Goal: Task Accomplishment & Management: Use online tool/utility

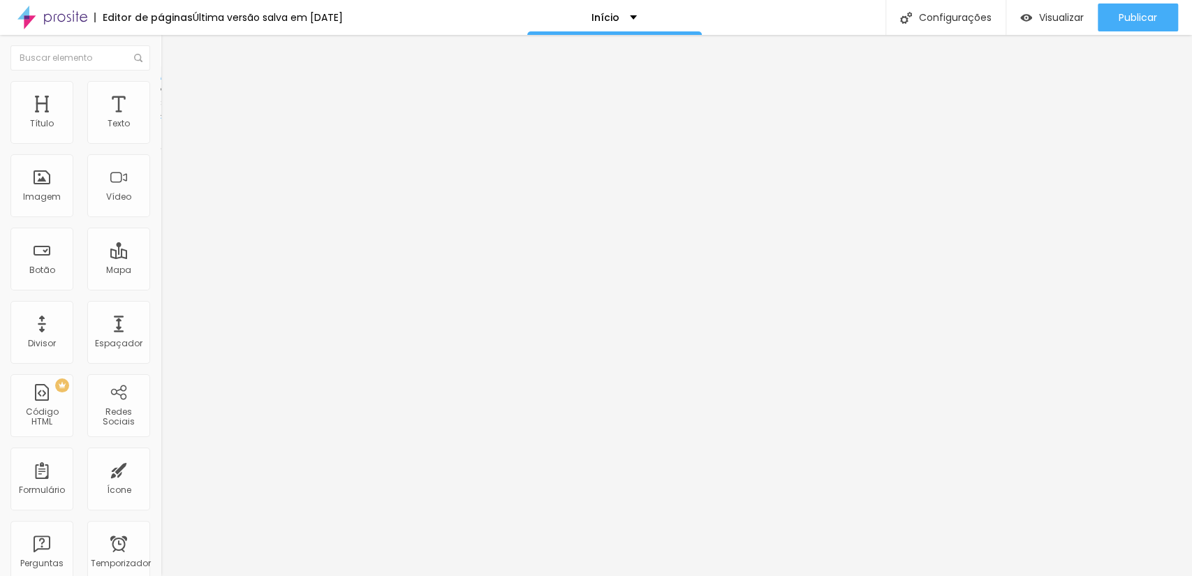
click at [173, 96] on font "Estilo" at bounding box center [184, 90] width 22 height 12
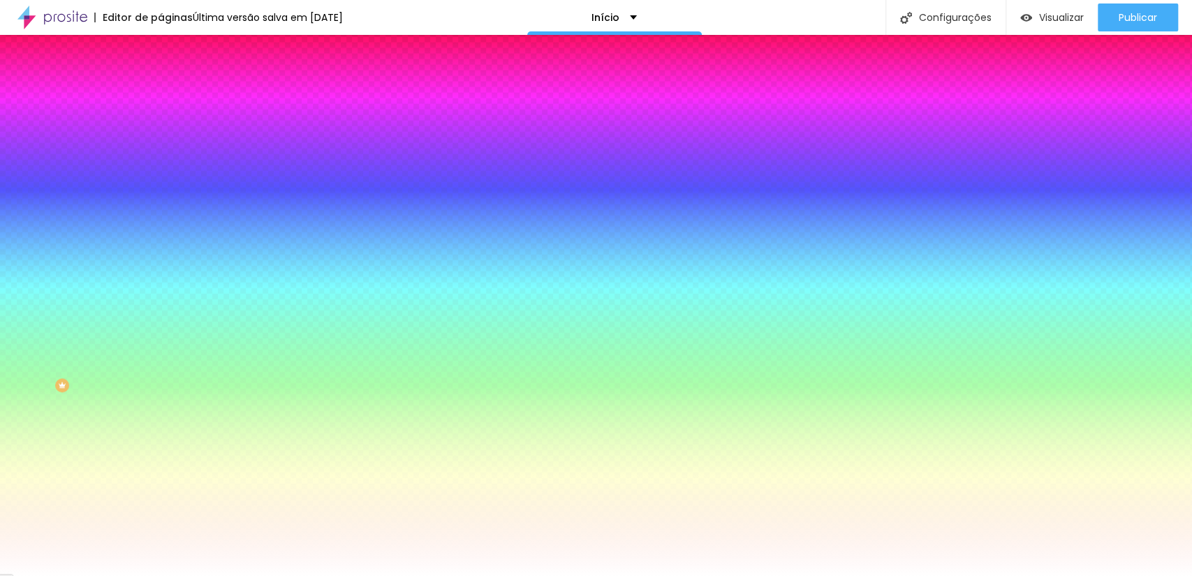
click at [161, 323] on div "Editar nulo Conteúdo Estilo Avançado Cor de fundo Voltar ao padrão #FFFFFF Somb…" at bounding box center [241, 305] width 161 height 541
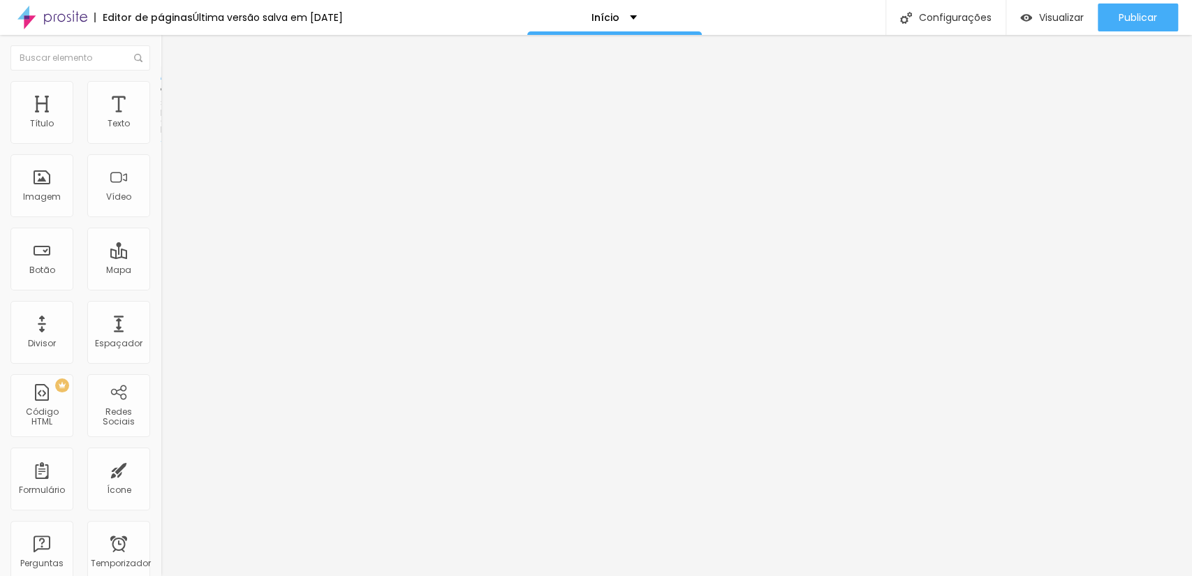
click at [161, 89] on img at bounding box center [167, 87] width 13 height 13
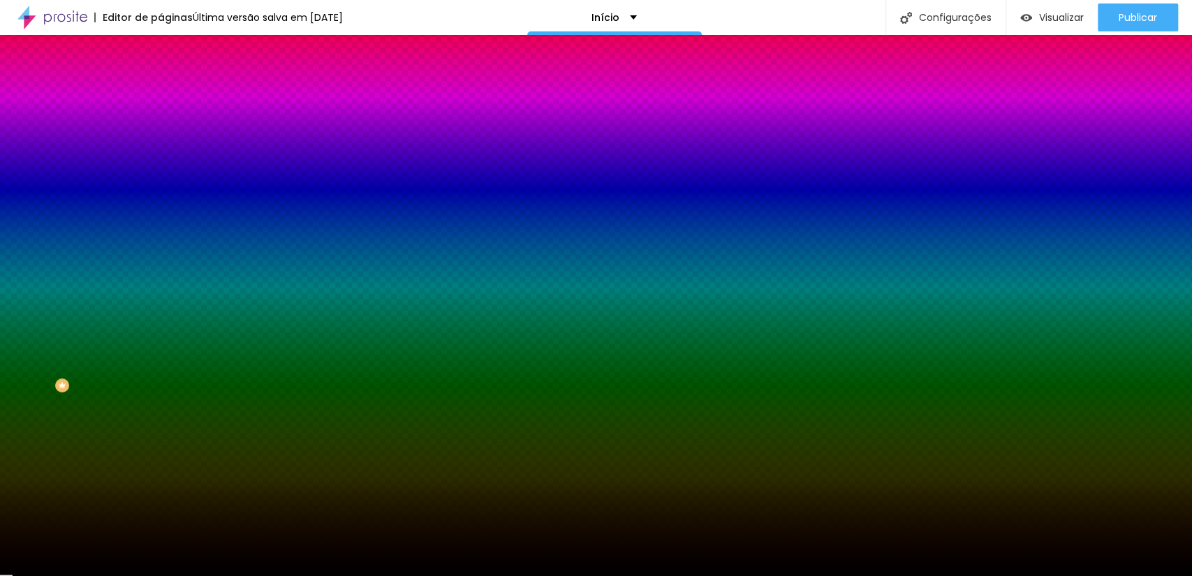
click at [161, 204] on input "#000000" at bounding box center [245, 197] width 168 height 14
click at [161, 253] on div "Imagem de fundo Adicionar imagem Efeito da Imagem Paralaxe Nenhum Paralaxe Cor …" at bounding box center [241, 199] width 161 height 181
drag, startPoint x: 146, startPoint y: 253, endPoint x: 110, endPoint y: 255, distance: 35.7
click at [161, 204] on input "#000000" at bounding box center [245, 197] width 168 height 14
paste input "F5F0E"
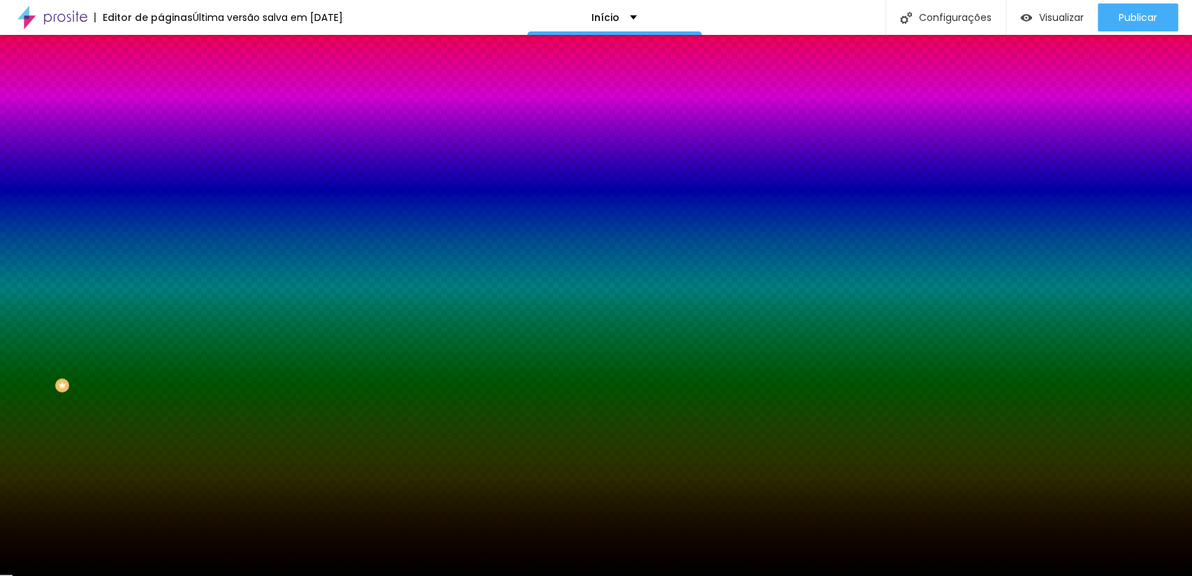
type input "#F5F0E"
click at [161, 190] on div at bounding box center [241, 190] width 161 height 0
click at [161, 204] on input "#F5F0E" at bounding box center [245, 197] width 168 height 14
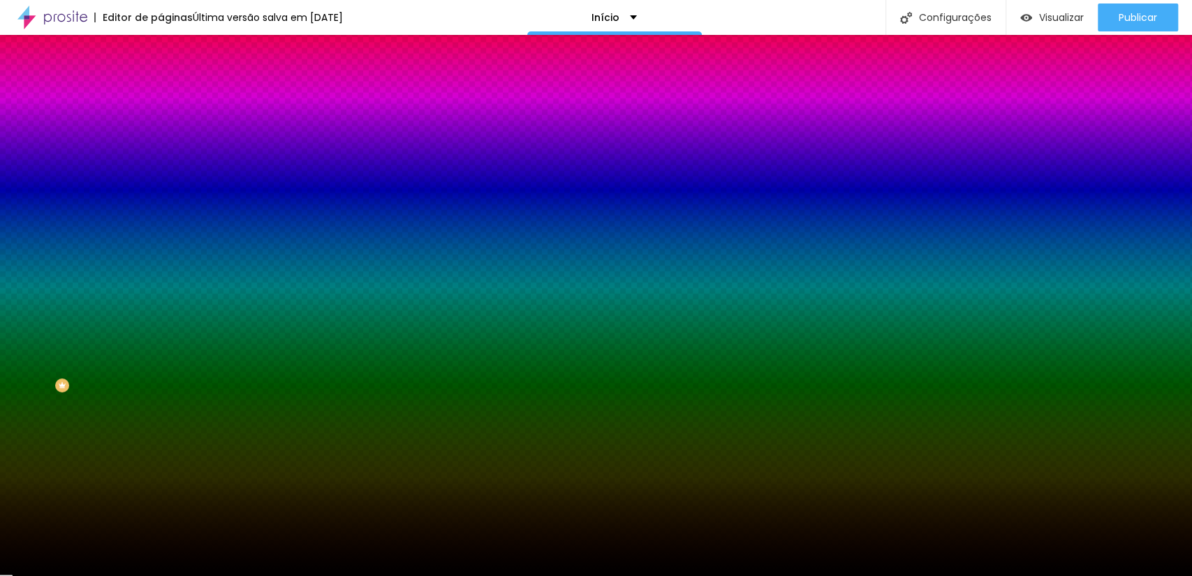
click at [161, 190] on div at bounding box center [241, 190] width 161 height 0
click at [161, 204] on input "#F5F0E" at bounding box center [245, 197] width 168 height 14
click at [161, 95] on li "Avançado" at bounding box center [241, 102] width 161 height 14
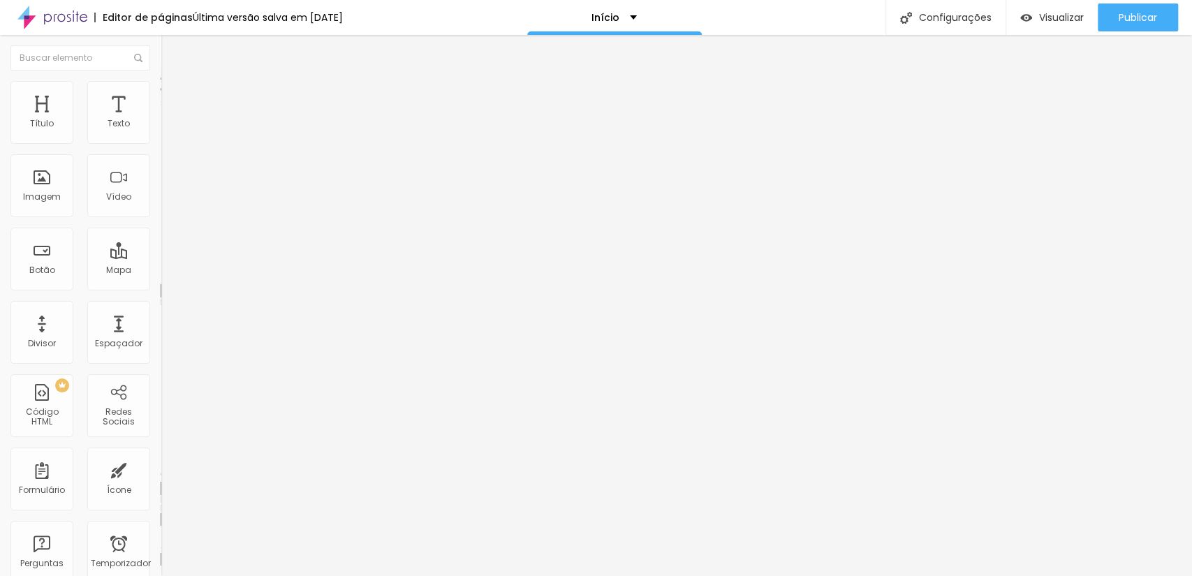
click at [161, 88] on img at bounding box center [167, 87] width 13 height 13
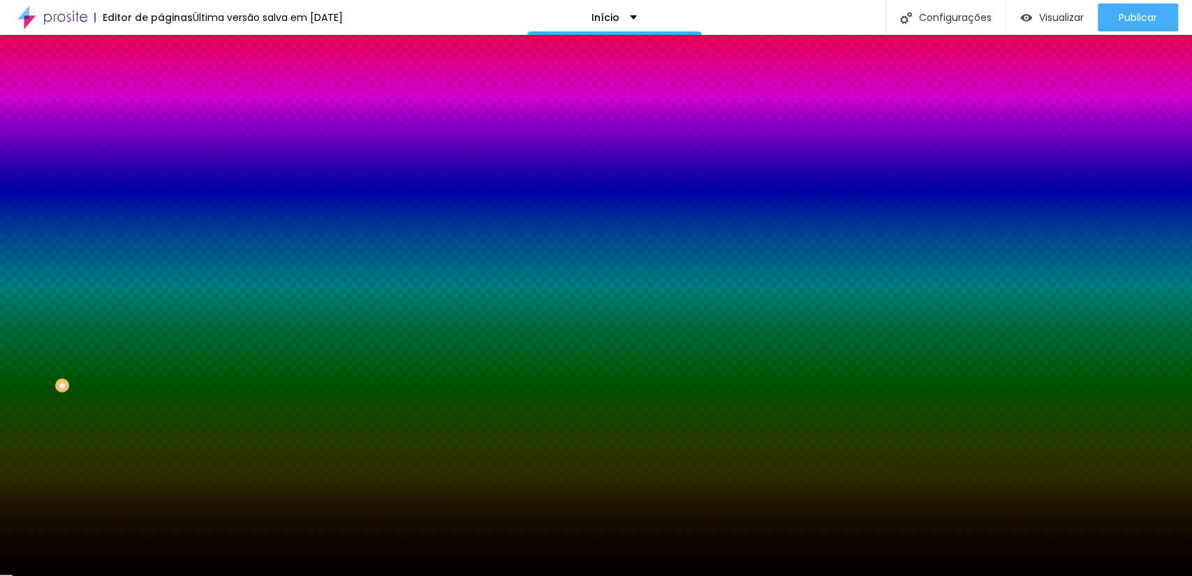
click at [161, 190] on div at bounding box center [241, 190] width 161 height 0
drag, startPoint x: 128, startPoint y: 366, endPoint x: 109, endPoint y: 283, distance: 84.7
click at [128, 281] on div at bounding box center [596, 288] width 1192 height 576
drag, startPoint x: 22, startPoint y: 302, endPoint x: 40, endPoint y: 299, distance: 18.4
click at [24, 302] on div at bounding box center [596, 288] width 1192 height 576
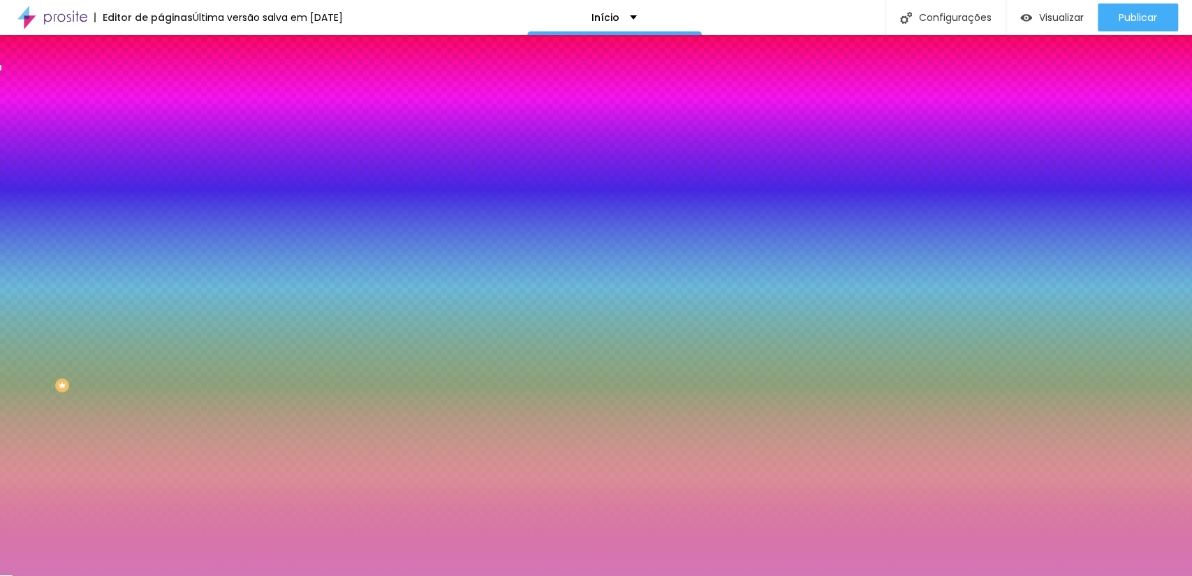
click at [62, 288] on div at bounding box center [596, 288] width 1192 height 576
click at [161, 204] on div at bounding box center [241, 204] width 161 height 0
click at [161, 281] on div "Imagem de fundo Adicionar imagem Efeito da Imagem Paralaxe Nenhum Paralaxe Cor …" at bounding box center [241, 199] width 161 height 181
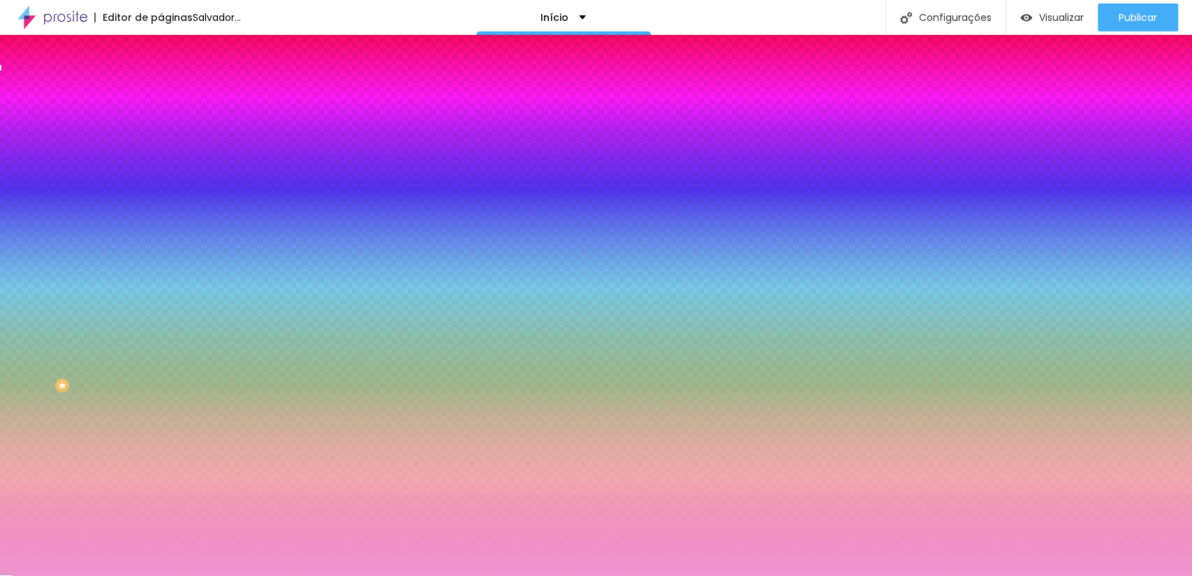
click at [161, 214] on font "Efeitos de fundo" at bounding box center [195, 208] width 68 height 12
click at [161, 204] on input "#D476B5" at bounding box center [245, 197] width 168 height 14
click at [161, 204] on div "#D476B5" at bounding box center [241, 197] width 161 height 14
click at [161, 190] on div at bounding box center [241, 190] width 161 height 0
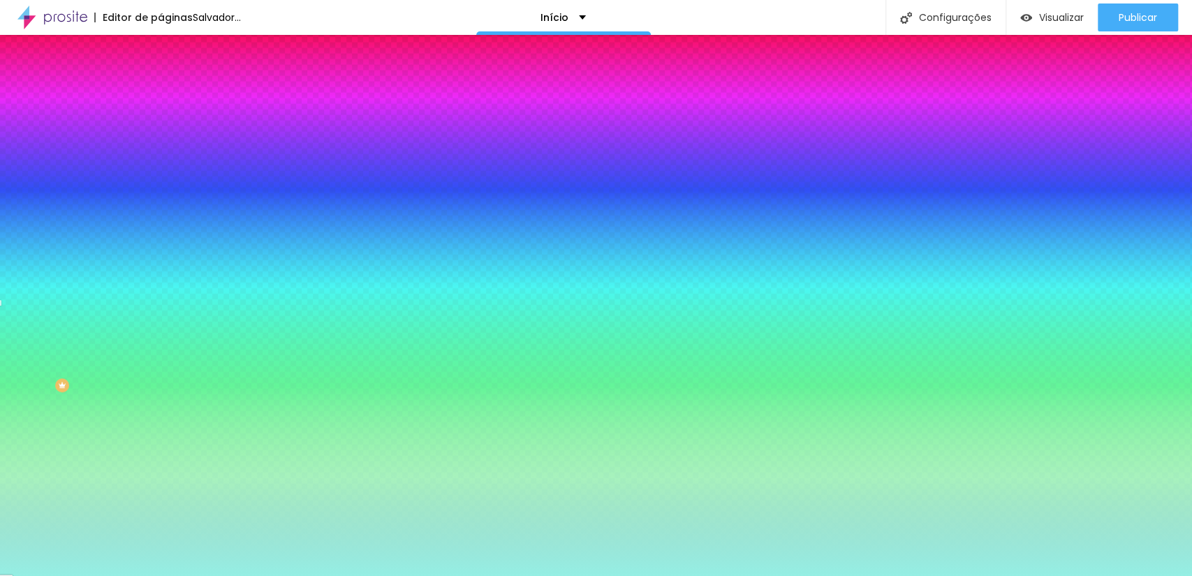
click at [161, 204] on div at bounding box center [241, 204] width 161 height 0
click at [140, 325] on div at bounding box center [596, 288] width 1192 height 576
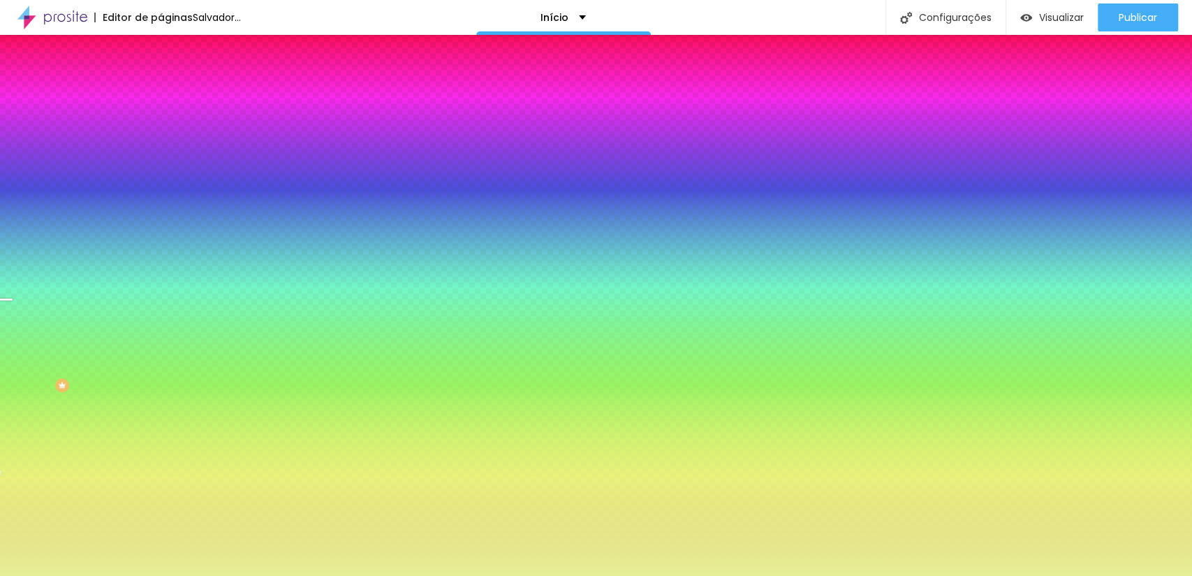
click at [122, 356] on div at bounding box center [596, 288] width 1192 height 576
click at [135, 347] on div at bounding box center [596, 288] width 1192 height 576
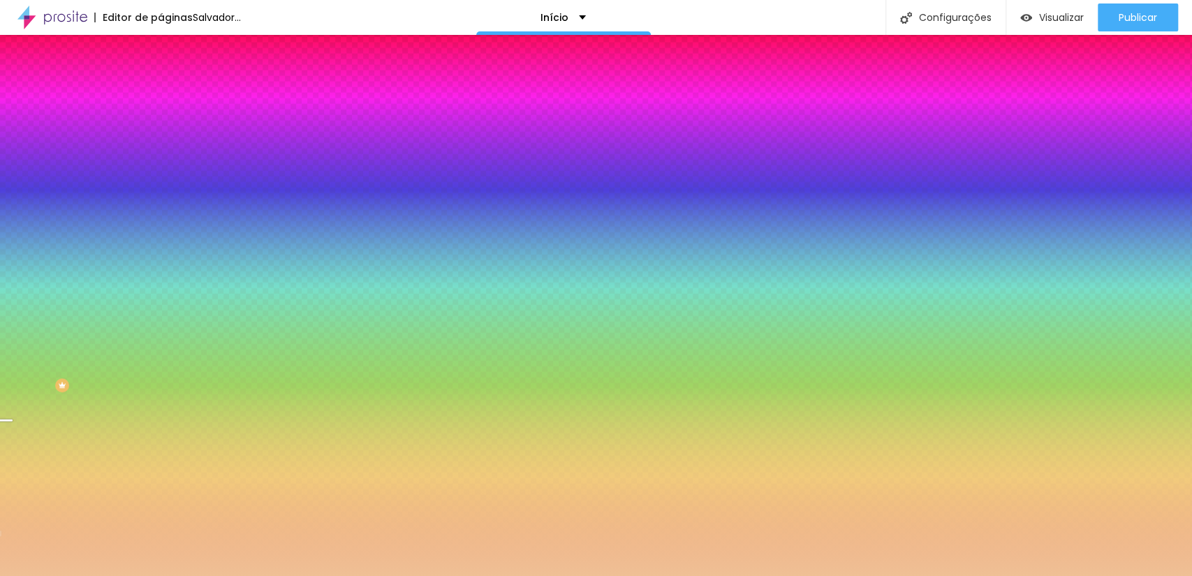
drag, startPoint x: 124, startPoint y: 359, endPoint x: 124, endPoint y: 367, distance: 8.4
click at [124, 367] on div at bounding box center [596, 288] width 1192 height 576
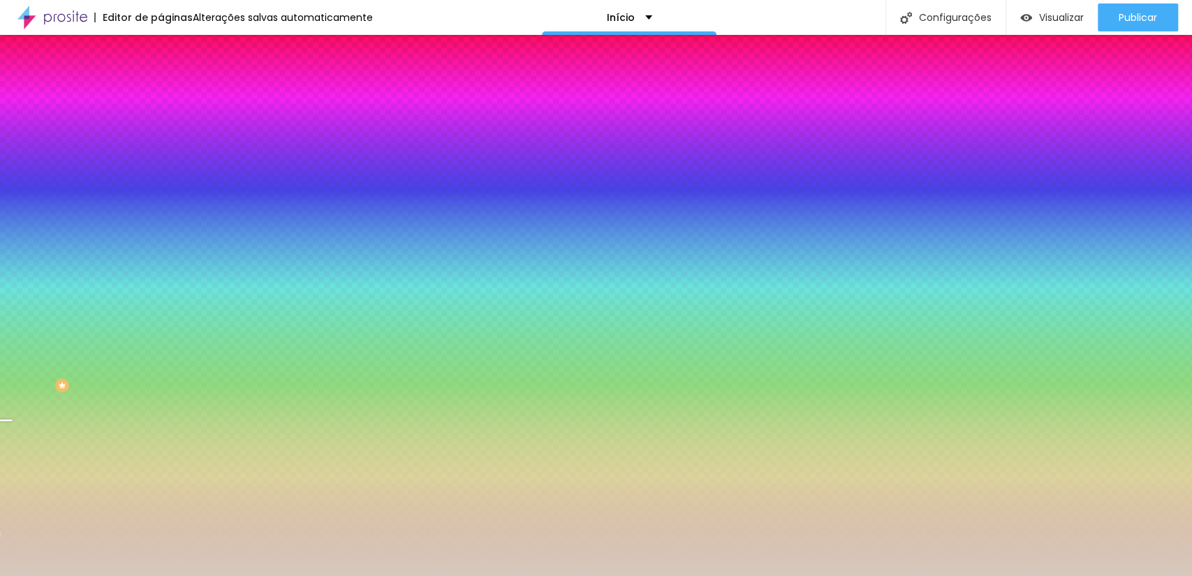
click at [32, 288] on div at bounding box center [596, 288] width 1192 height 576
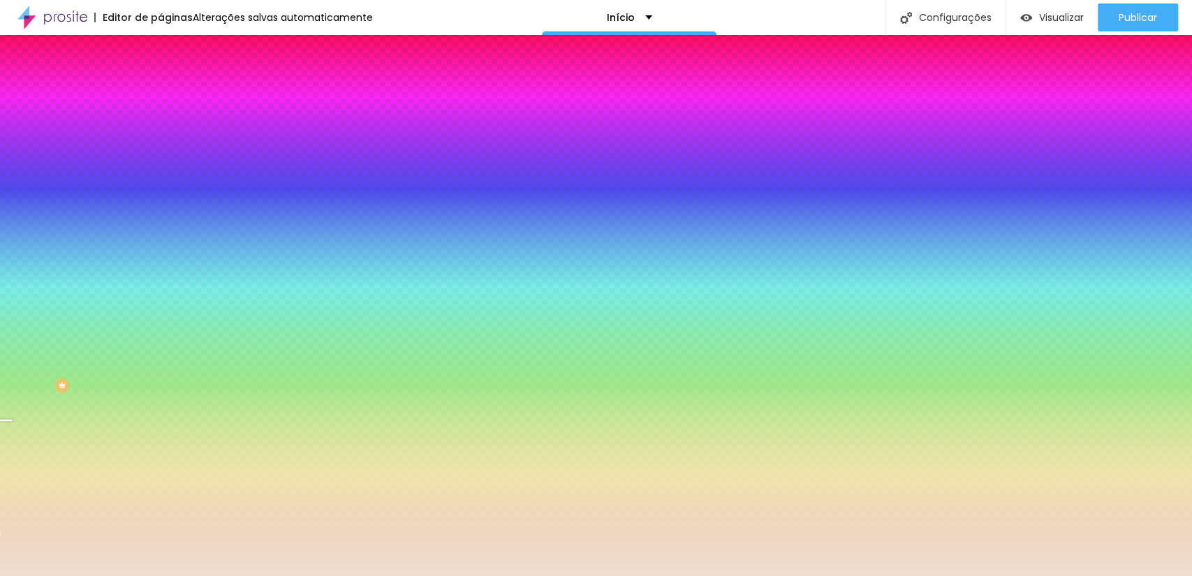
click at [34, 277] on div at bounding box center [596, 288] width 1192 height 576
click at [42, 274] on div at bounding box center [596, 288] width 1192 height 576
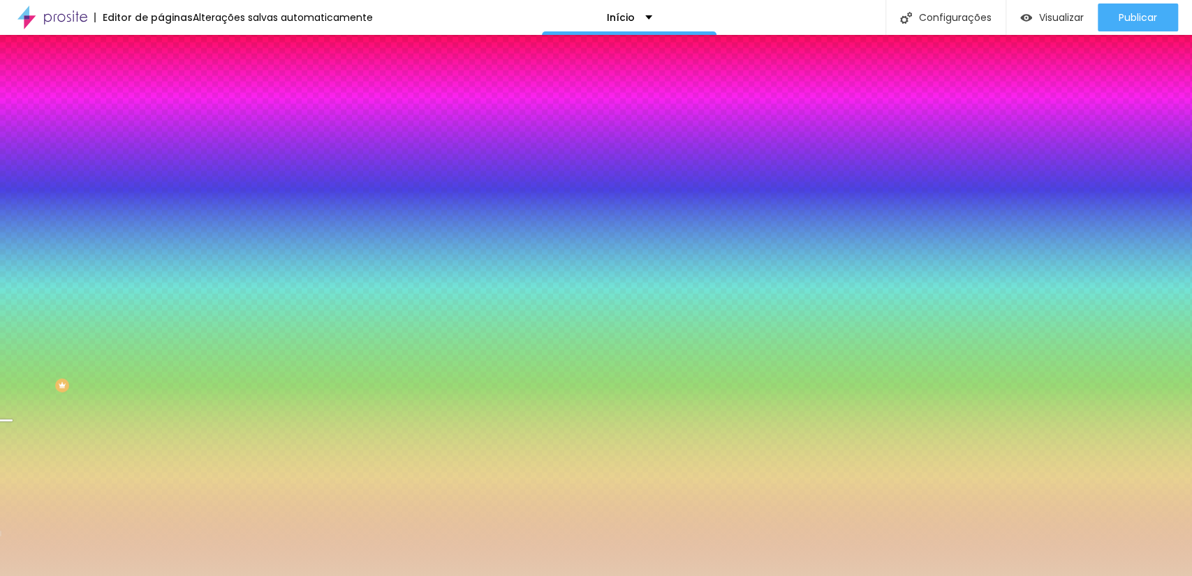
click at [43, 282] on div at bounding box center [596, 288] width 1192 height 576
click at [45, 286] on div at bounding box center [596, 288] width 1192 height 576
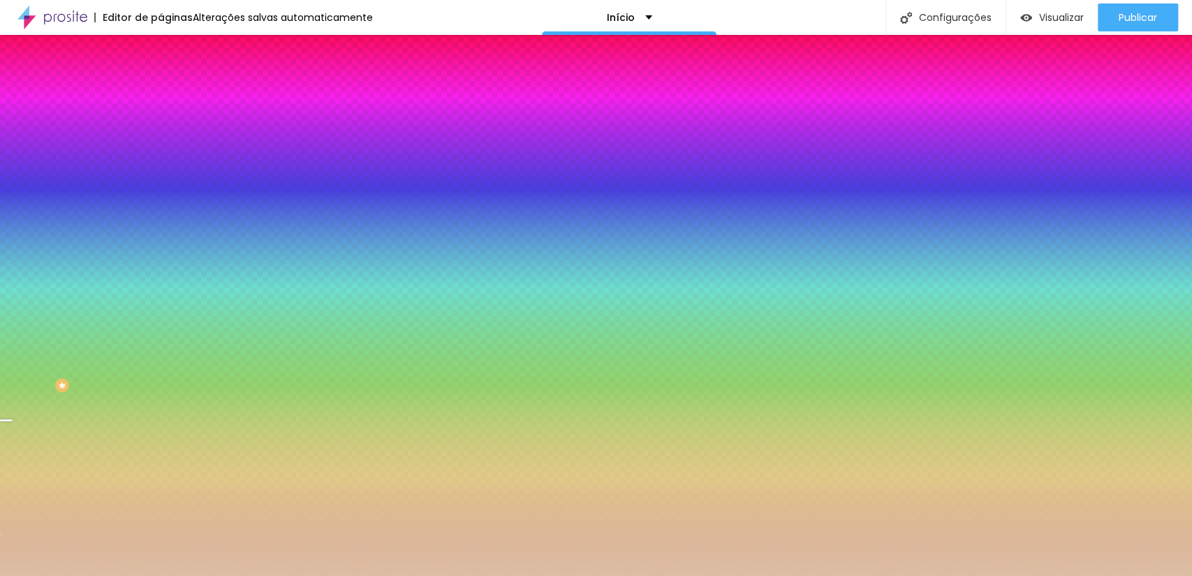
click at [50, 288] on div at bounding box center [596, 288] width 1192 height 576
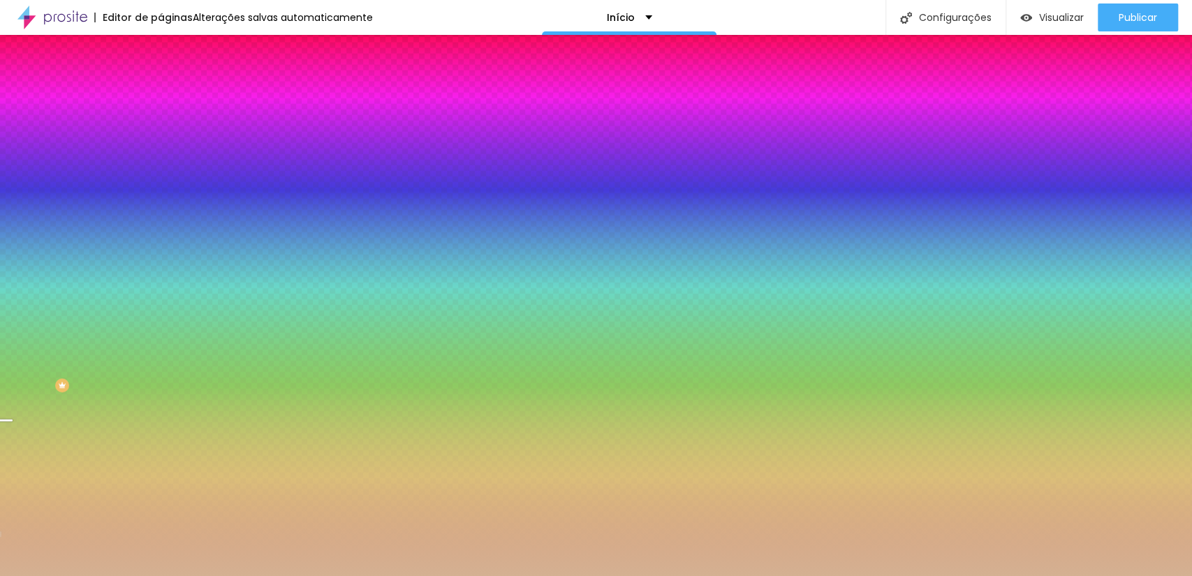
type input "#D4B192"
drag, startPoint x: 141, startPoint y: 350, endPoint x: 141, endPoint y: 362, distance: 11.2
click at [141, 362] on div at bounding box center [596, 288] width 1192 height 576
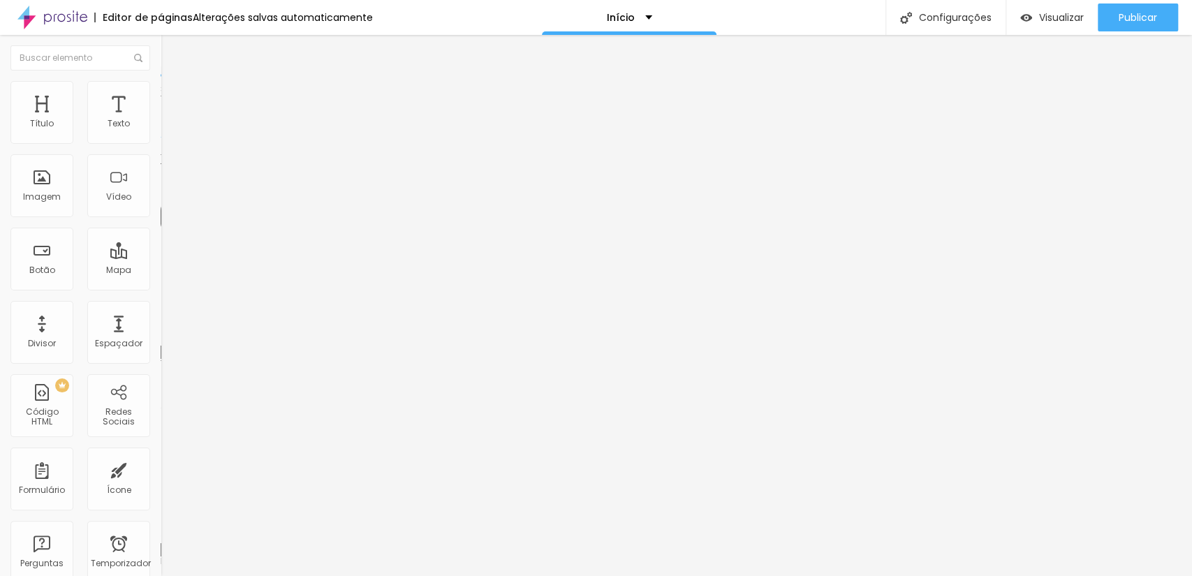
click at [173, 96] on font "Avançado" at bounding box center [196, 90] width 46 height 12
click at [161, 80] on img at bounding box center [167, 73] width 13 height 13
click at [161, 91] on li "Estilo" at bounding box center [241, 88] width 161 height 14
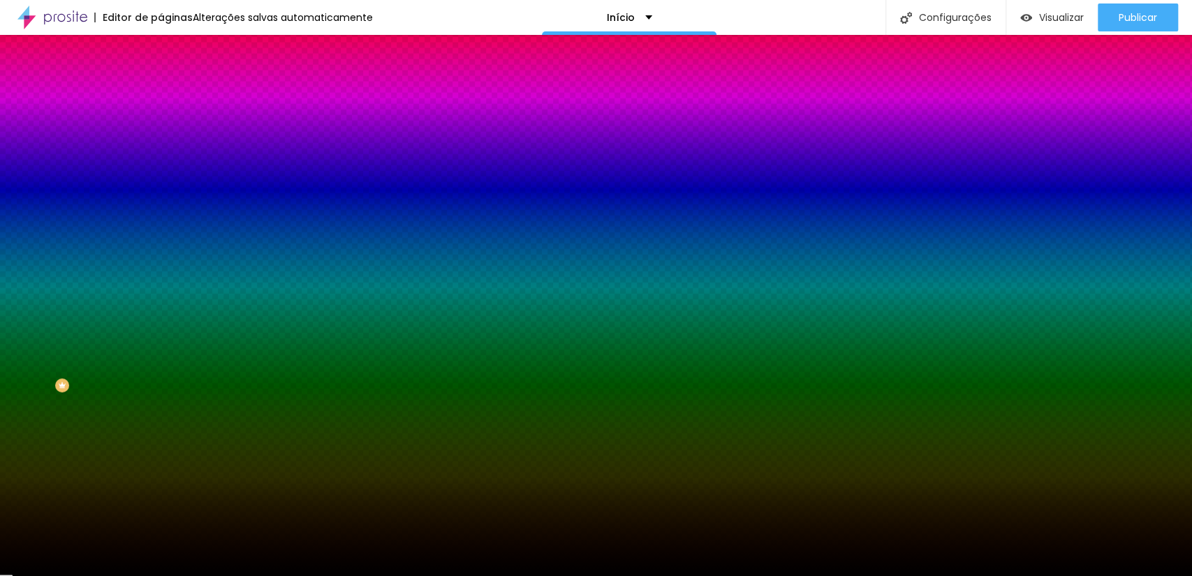
click at [161, 190] on div at bounding box center [241, 190] width 161 height 0
drag, startPoint x: 117, startPoint y: 345, endPoint x: 117, endPoint y: 362, distance: 17.5
click at [117, 362] on div at bounding box center [596, 288] width 1192 height 576
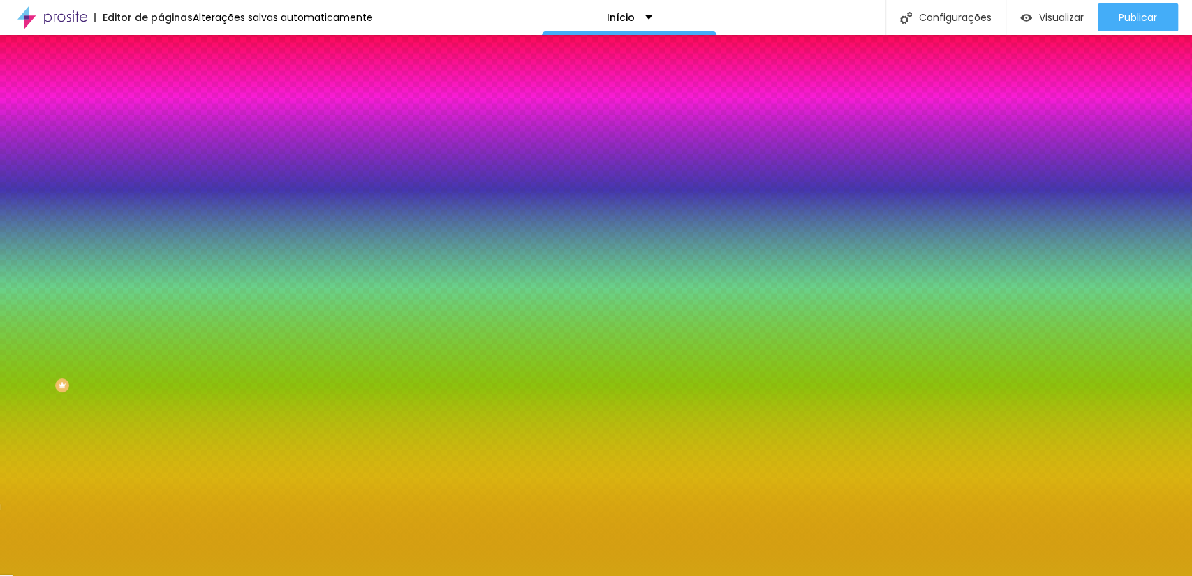
click at [105, 289] on div at bounding box center [596, 288] width 1192 height 576
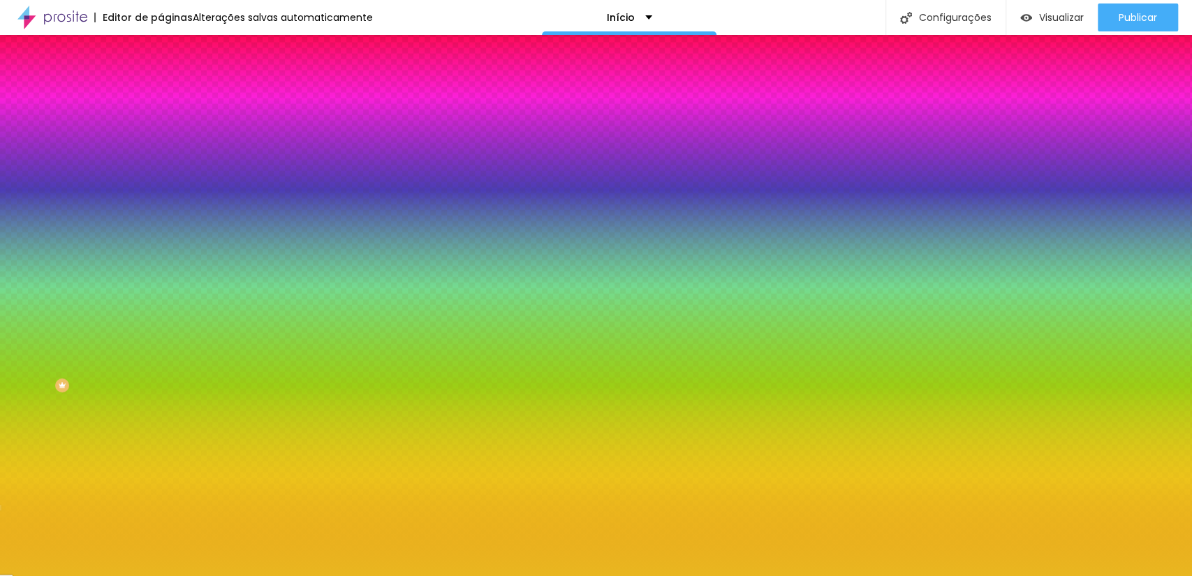
click at [101, 280] on div at bounding box center [596, 288] width 1192 height 576
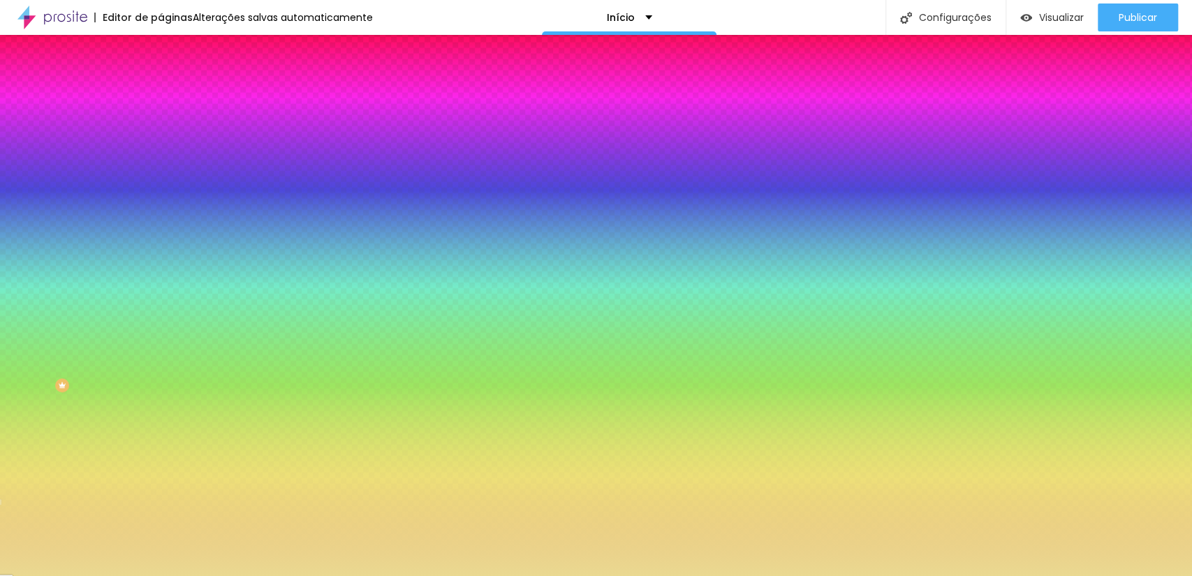
drag, startPoint x: 92, startPoint y: 274, endPoint x: 57, endPoint y: 279, distance: 35.9
click at [57, 279] on div at bounding box center [596, 288] width 1192 height 576
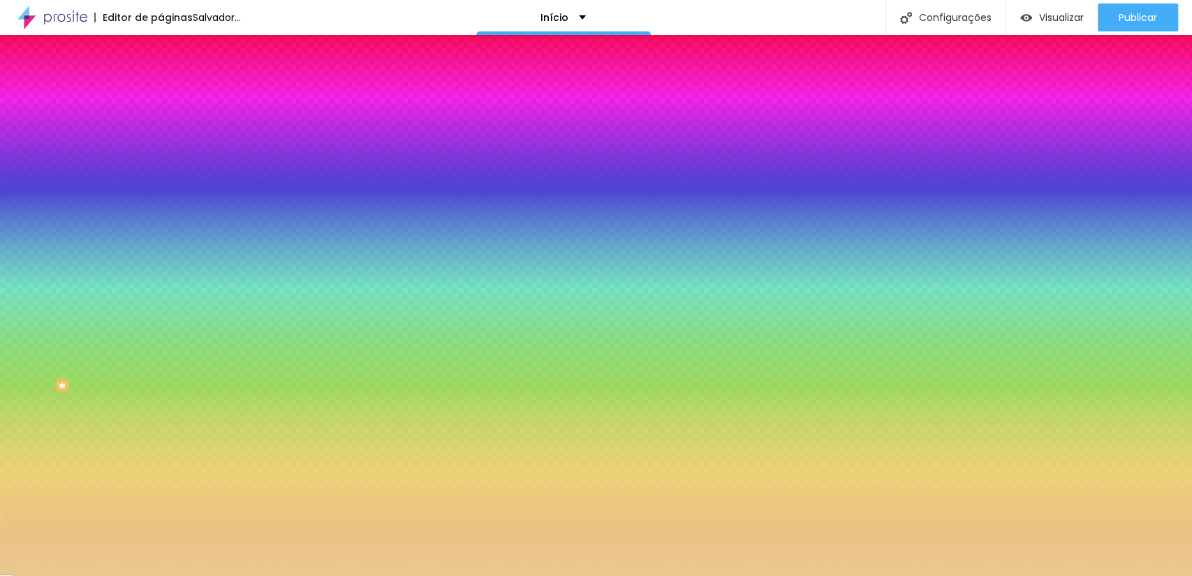
type input "#EAC691"
drag, startPoint x: 117, startPoint y: 362, endPoint x: 127, endPoint y: 366, distance: 11.3
click at [127, 366] on div at bounding box center [596, 288] width 1192 height 576
click at [161, 204] on input "#EAC691" at bounding box center [245, 197] width 168 height 14
click at [161, 204] on div "#EAC691" at bounding box center [241, 197] width 161 height 14
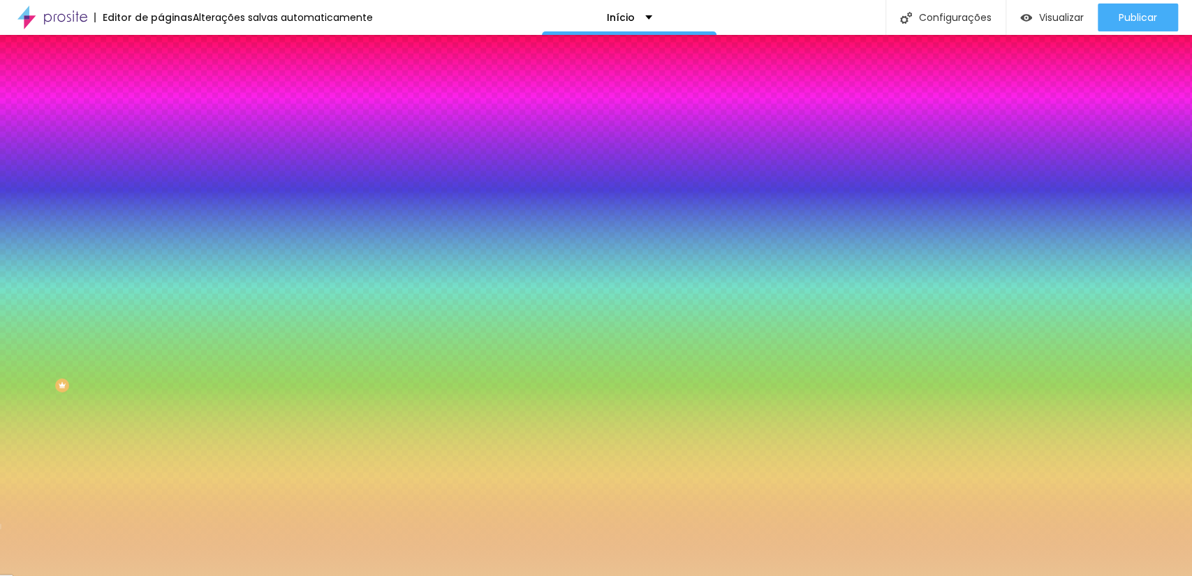
drag, startPoint x: 143, startPoint y: 254, endPoint x: 103, endPoint y: 260, distance: 40.9
click at [161, 204] on div "#EAC691" at bounding box center [241, 197] width 161 height 14
click at [166, 186] on icon "button" at bounding box center [171, 181] width 10 height 10
click at [161, 190] on div at bounding box center [241, 190] width 161 height 0
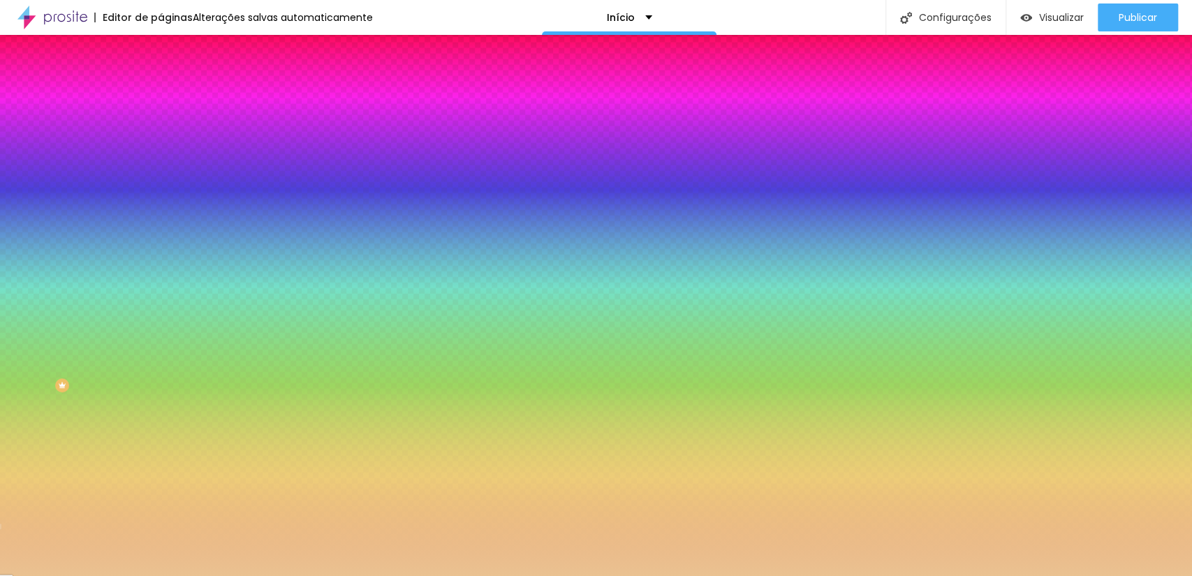
click at [161, 204] on input "#EAC691" at bounding box center [245, 197] width 168 height 14
drag, startPoint x: 142, startPoint y: 256, endPoint x: 112, endPoint y: 258, distance: 30.1
click at [161, 204] on input "#EAC691" at bounding box center [245, 197] width 168 height 14
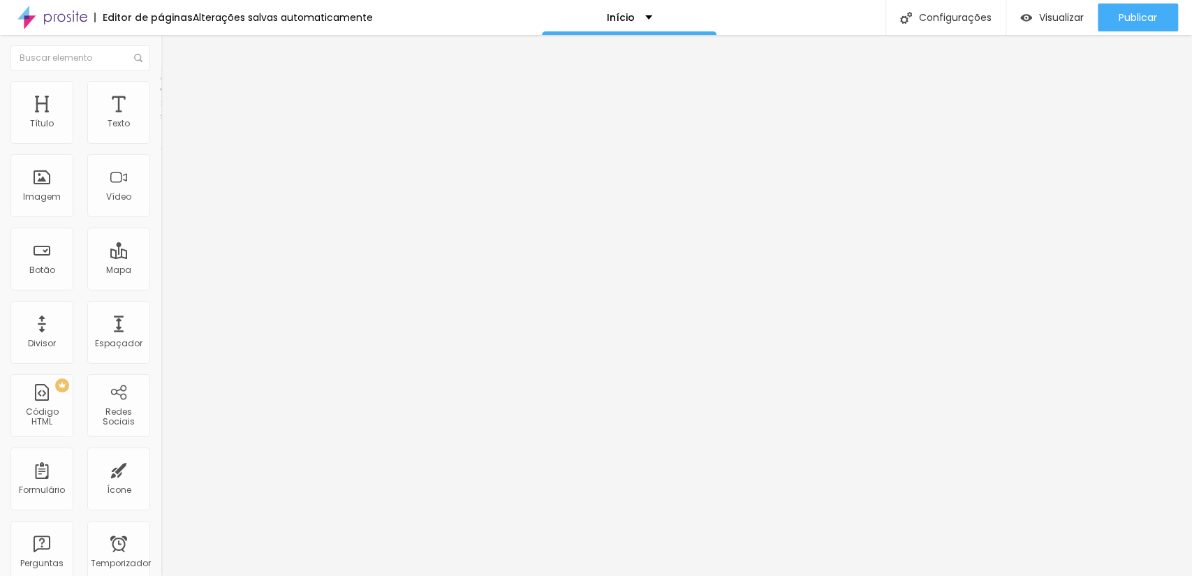
click at [173, 96] on font "Estilo" at bounding box center [184, 90] width 22 height 12
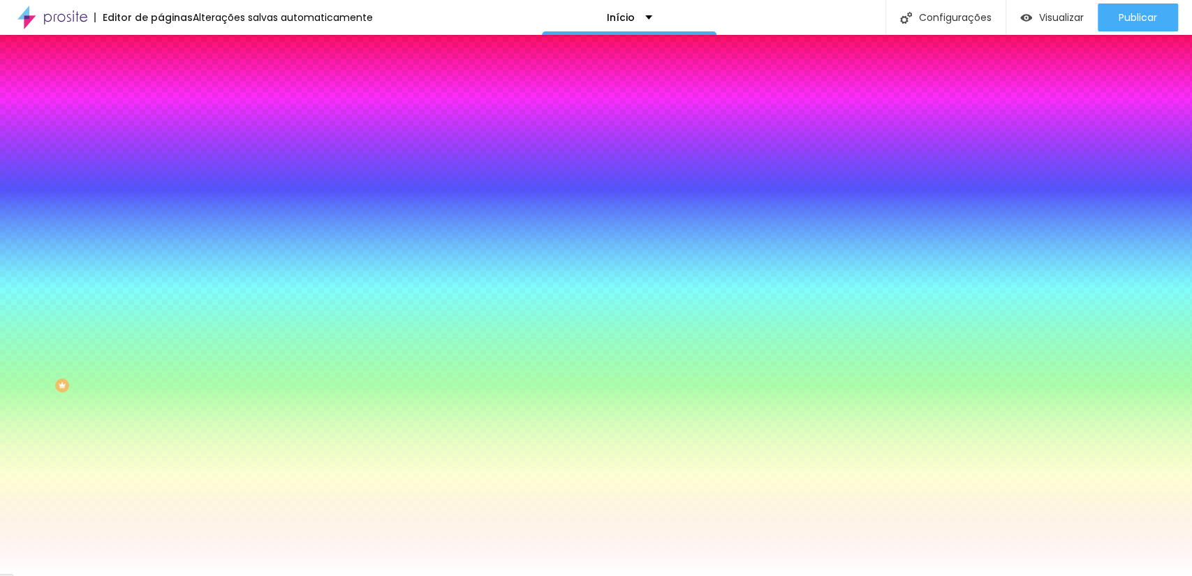
click at [161, 86] on img at bounding box center [167, 87] width 13 height 13
drag, startPoint x: 146, startPoint y: 139, endPoint x: 101, endPoint y: 152, distance: 47.3
click at [161, 147] on div "Cor de fundo Voltar ao padrão #FFFFFF" at bounding box center [241, 128] width 161 height 38
paste input "EAC69"
type input "#EAC69"
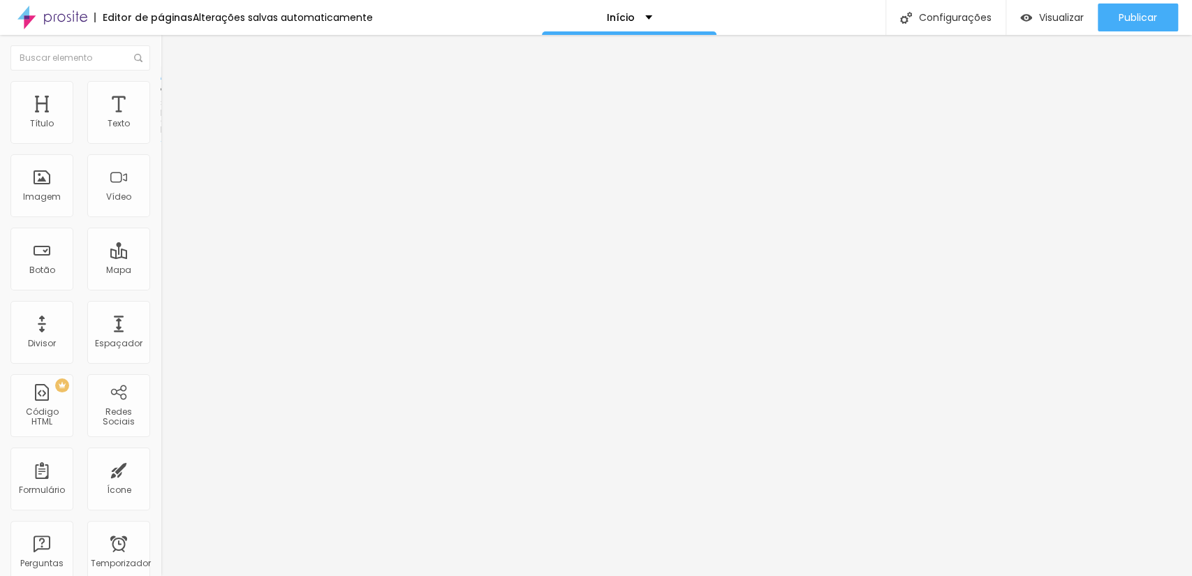
click at [161, 90] on li "Estilo" at bounding box center [241, 88] width 161 height 14
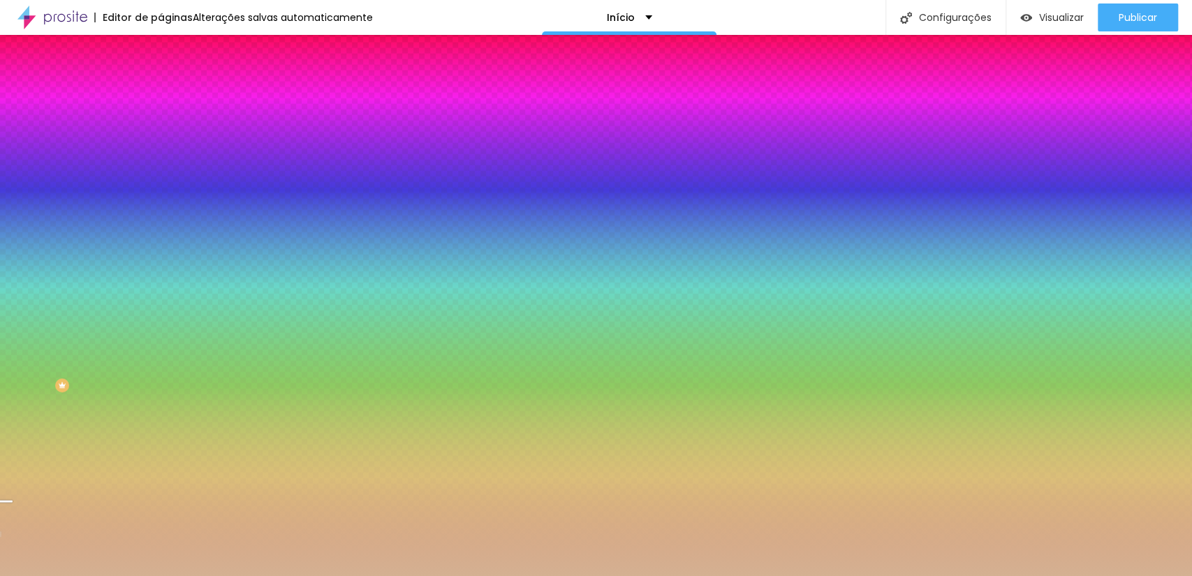
click at [161, 190] on div at bounding box center [241, 190] width 161 height 0
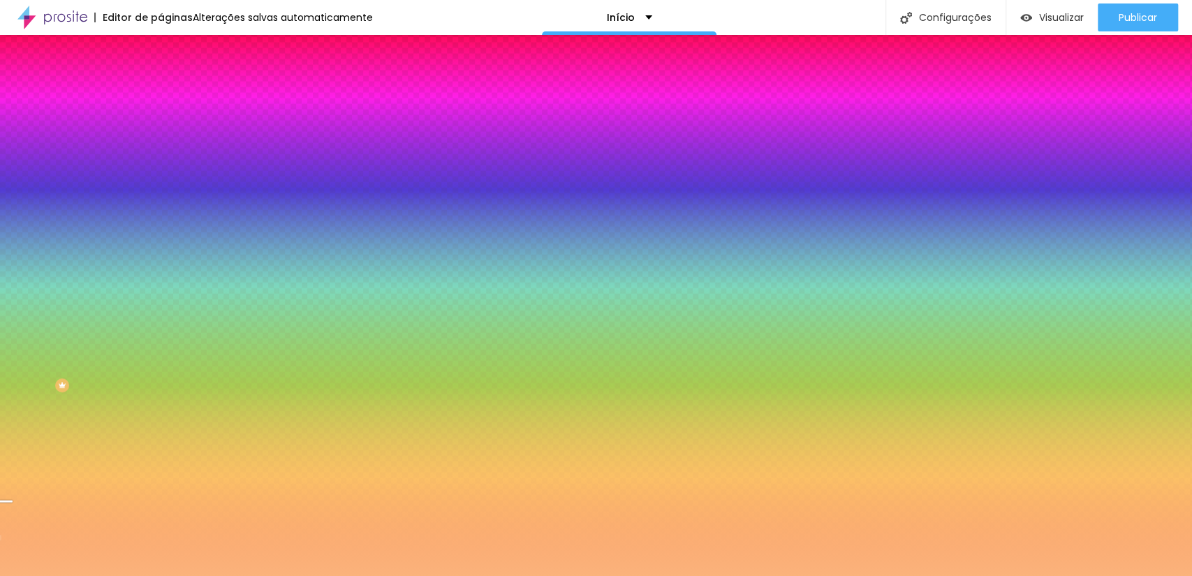
drag, startPoint x: 63, startPoint y: 293, endPoint x: 68, endPoint y: 272, distance: 21.7
click at [68, 272] on div at bounding box center [596, 288] width 1192 height 576
drag, startPoint x: 140, startPoint y: 357, endPoint x: 144, endPoint y: 338, distance: 19.2
click at [144, 338] on div at bounding box center [596, 288] width 1192 height 576
click at [3, 530] on div at bounding box center [1, 533] width 3 height 6
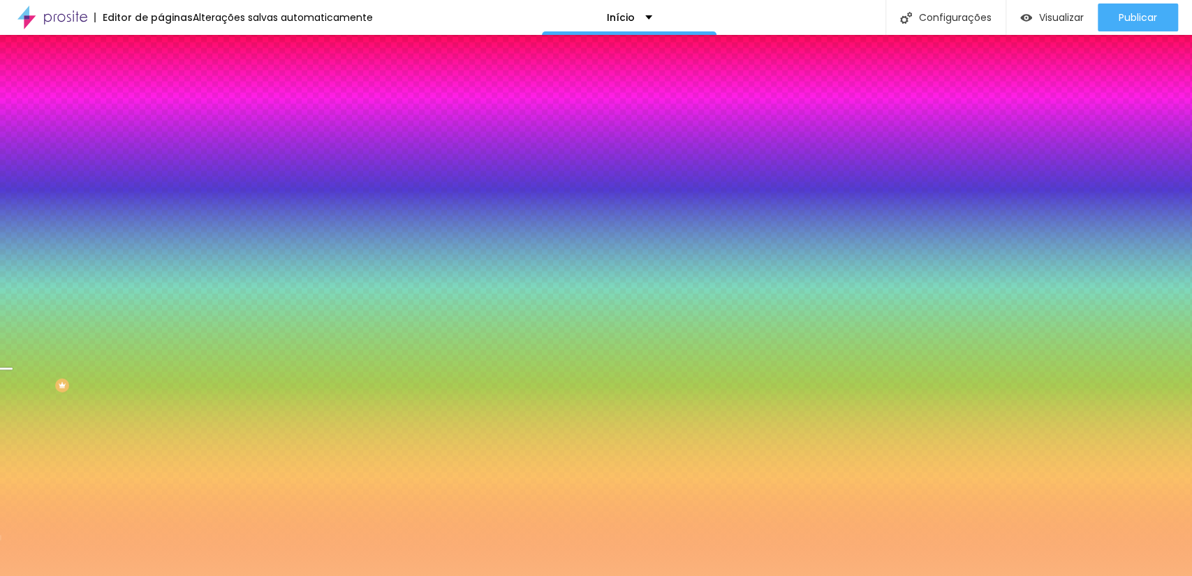
click at [120, 368] on div at bounding box center [596, 288] width 1192 height 576
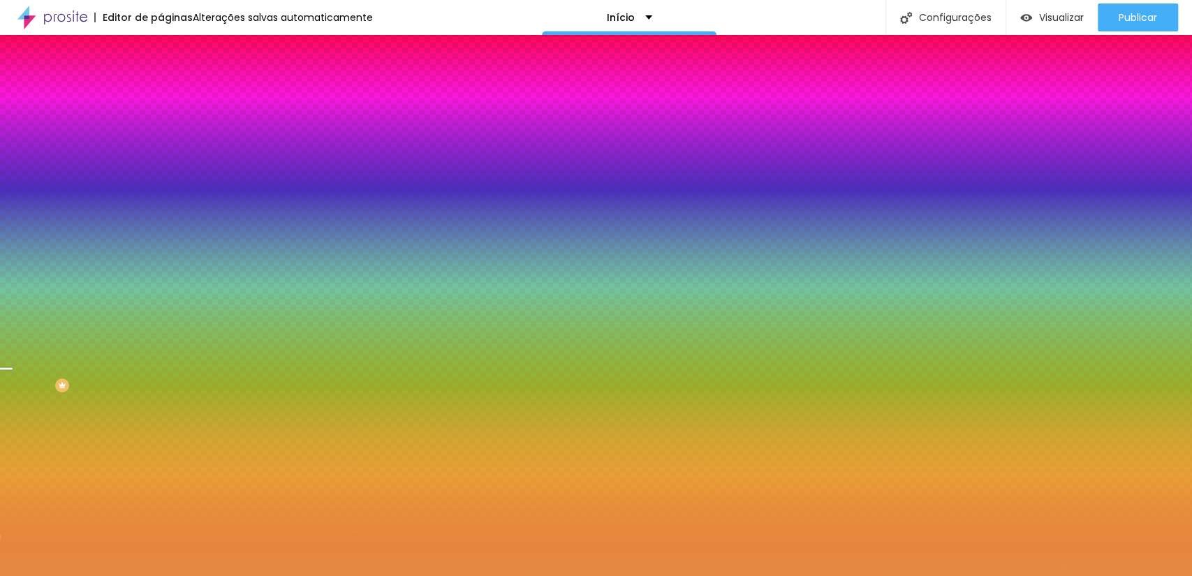
click at [87, 281] on div at bounding box center [596, 288] width 1192 height 576
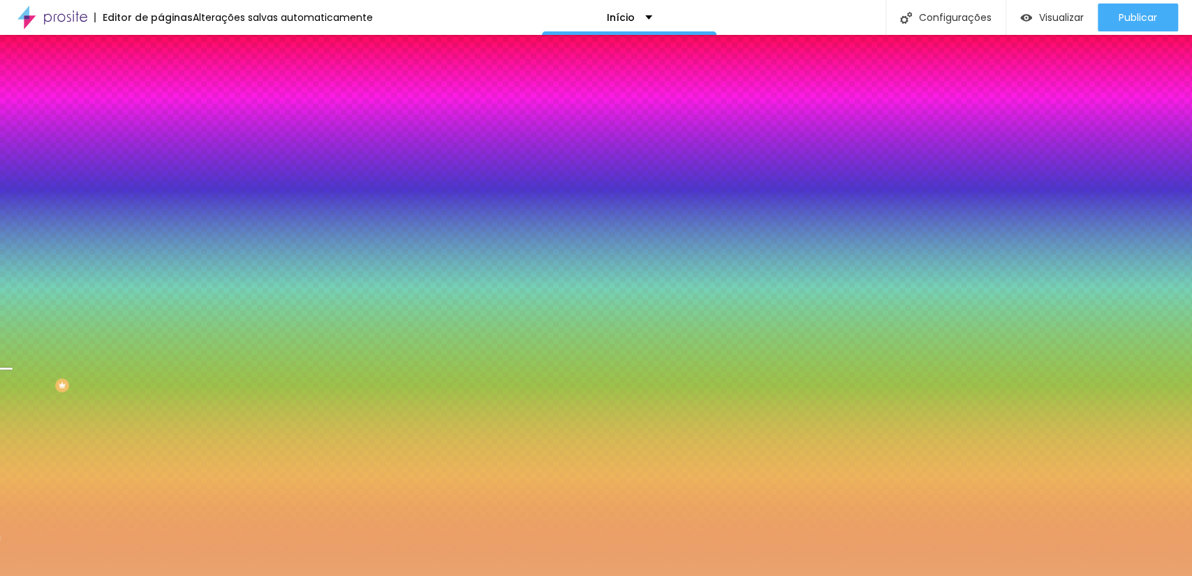
drag, startPoint x: 93, startPoint y: 279, endPoint x: 70, endPoint y: 279, distance: 23.0
click at [70, 279] on div at bounding box center [596, 288] width 1192 height 576
drag, startPoint x: 144, startPoint y: 335, endPoint x: 144, endPoint y: 395, distance: 60.0
click at [161, 395] on div "Editar nulo Conteúdo Estilo Avançado Imagem de fundo Adicionar imagem Efeito da…" at bounding box center [241, 305] width 161 height 541
click at [161, 190] on div at bounding box center [241, 190] width 161 height 0
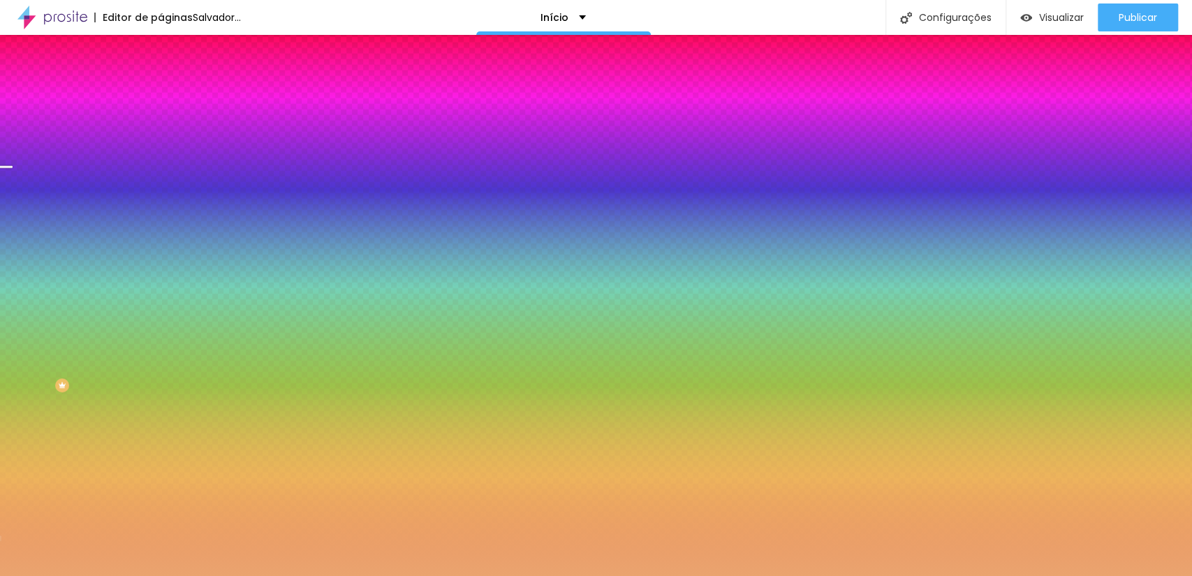
drag, startPoint x: 140, startPoint y: 362, endPoint x: 140, endPoint y: 302, distance: 60.0
click at [140, 302] on div at bounding box center [596, 288] width 1192 height 576
drag, startPoint x: 140, startPoint y: 296, endPoint x: 133, endPoint y: 394, distance: 98.0
click at [161, 394] on div "Editar nulo Conteúdo Estilo Avançado Imagem de fundo Adicionar imagem Efeito da…" at bounding box center [241, 305] width 161 height 541
click at [161, 190] on div at bounding box center [241, 190] width 161 height 0
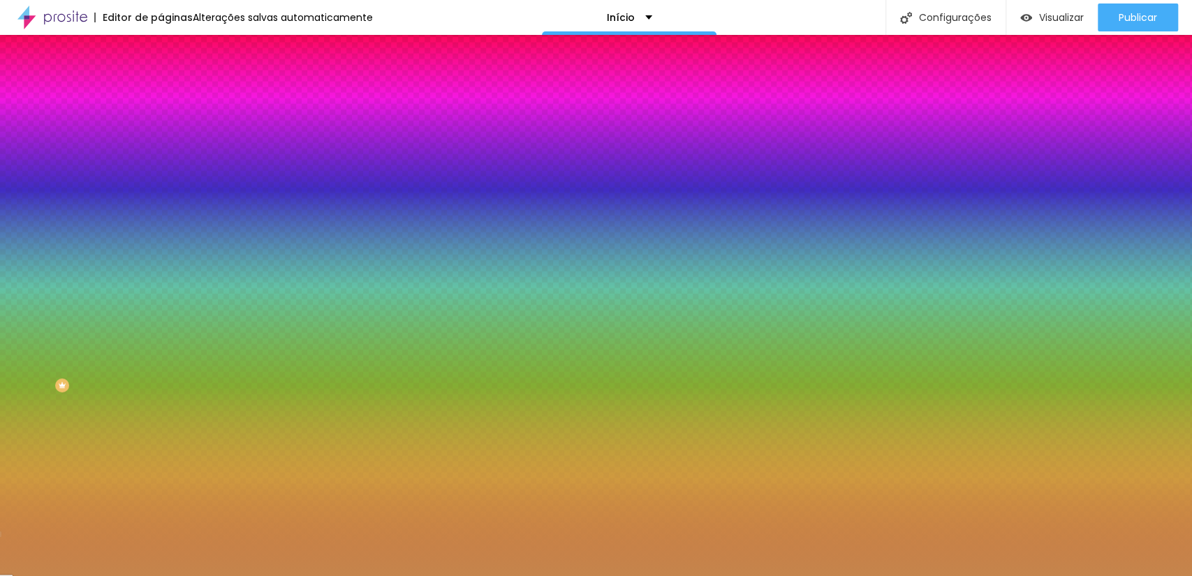
drag, startPoint x: 68, startPoint y: 279, endPoint x: 77, endPoint y: 295, distance: 17.8
click at [730, 133] on div at bounding box center [731, 131] width 3 height 3
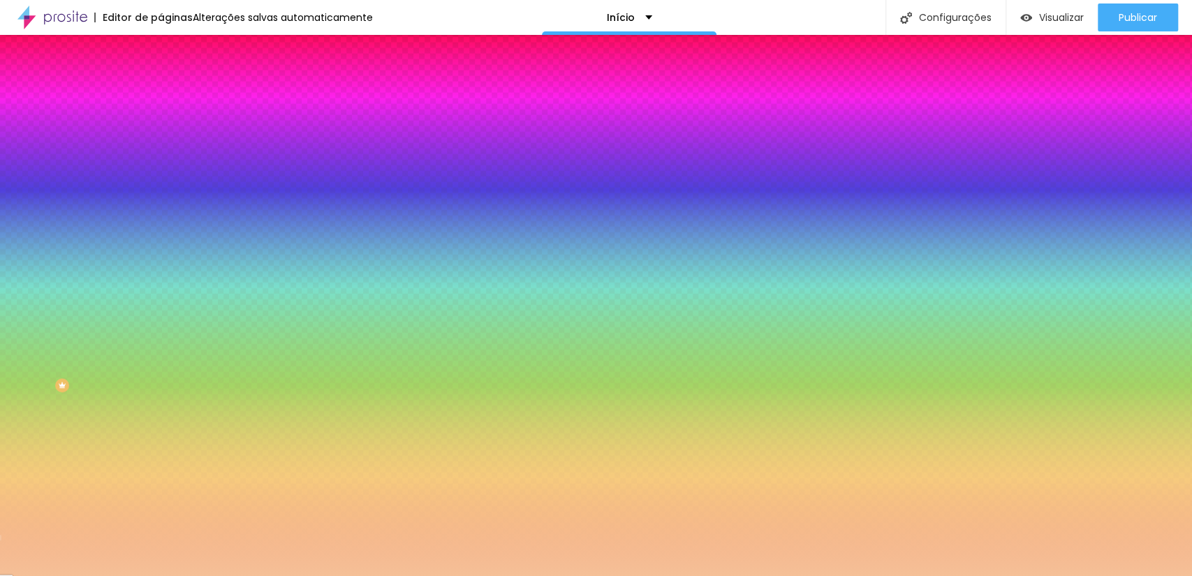
type input "#F5C097"
click at [454, 29] on div at bounding box center [455, 27] width 3 height 3
